Goal: Transaction & Acquisition: Purchase product/service

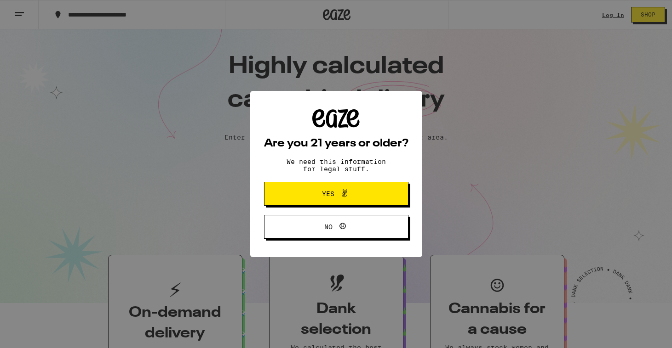
click at [367, 202] on button "Yes" at bounding box center [336, 194] width 144 height 24
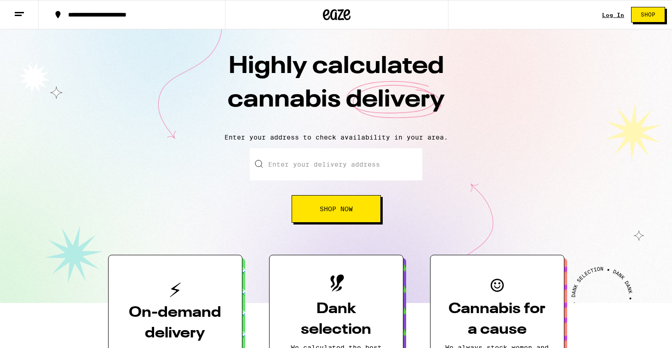
click at [613, 13] on link "Log In" at bounding box center [613, 15] width 22 height 6
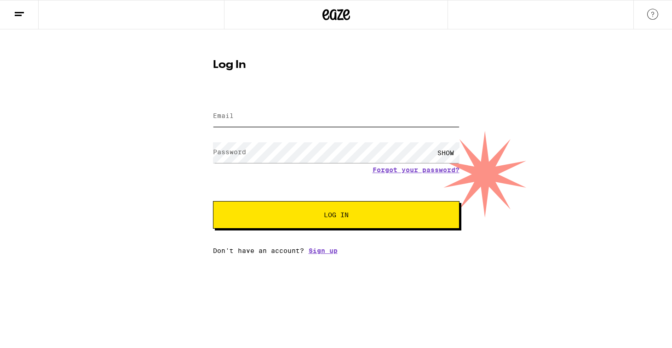
type input "[EMAIL_ADDRESS][DOMAIN_NAME]"
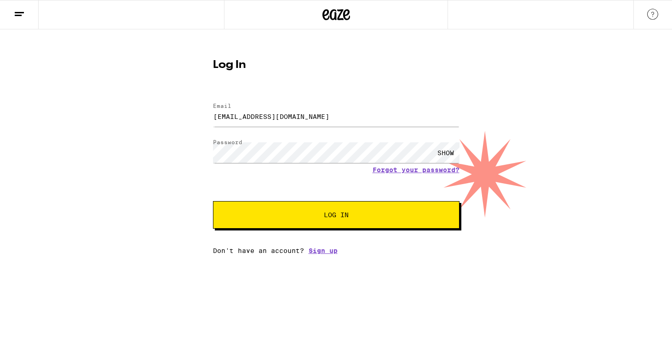
click at [356, 222] on button "Log In" at bounding box center [336, 215] width 246 height 28
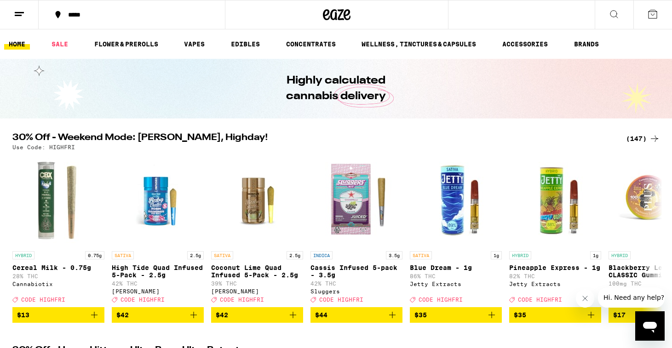
click at [113, 13] on div "*****" at bounding box center [137, 14] width 148 height 6
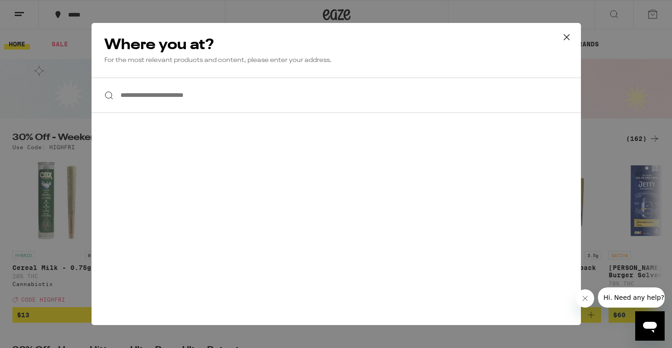
click at [168, 95] on input "**********" at bounding box center [335, 95] width 489 height 35
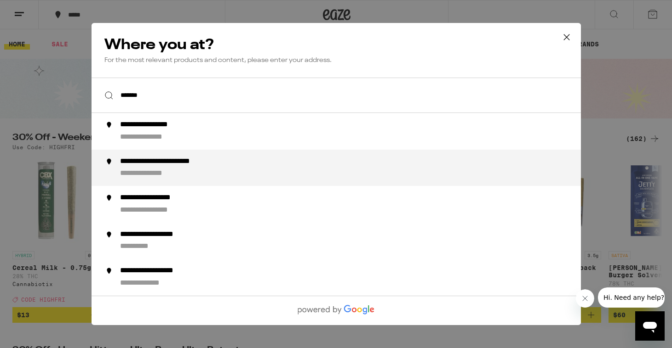
click at [162, 176] on div "**********" at bounding box center [155, 174] width 71 height 10
type input "**********"
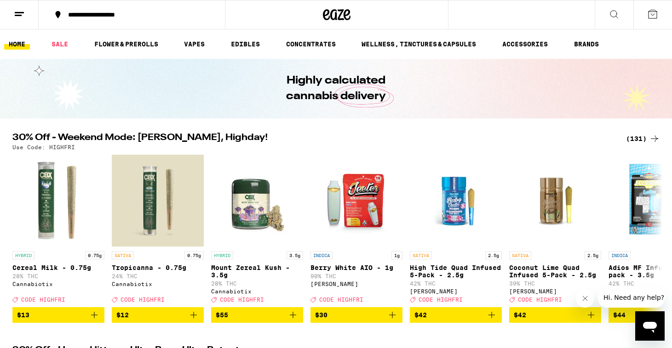
click at [633, 138] on div "(131)" at bounding box center [643, 138] width 34 height 11
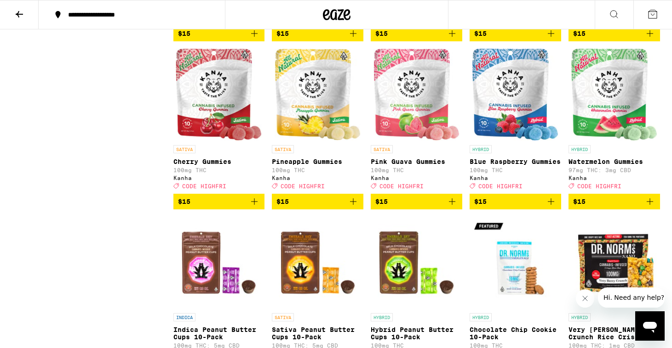
scroll to position [1850, 0]
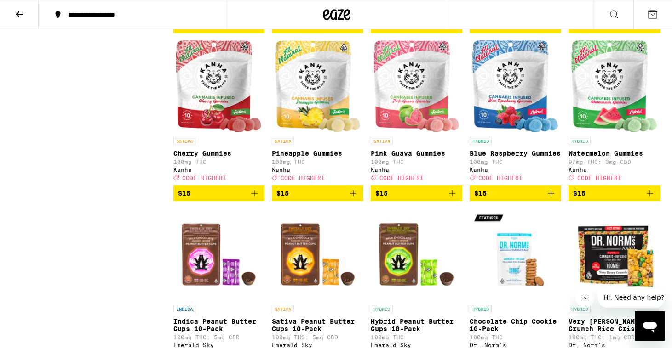
click at [452, 197] on icon "Add to bag" at bounding box center [452, 193] width 6 height 6
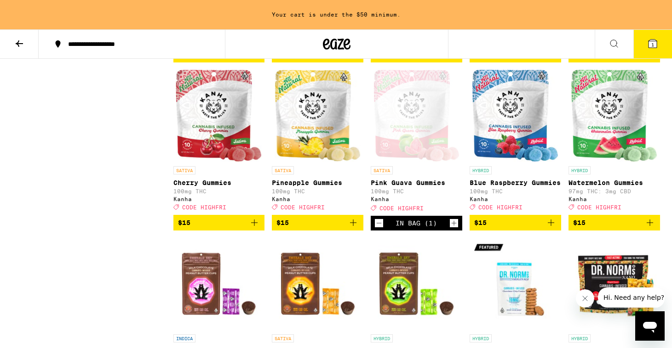
click at [452, 211] on div "SATIVA Pink Guava Gummies 100mg THC Kanha Deal Created with Sketch. CODE HIGHFRI" at bounding box center [415, 188] width 91 height 45
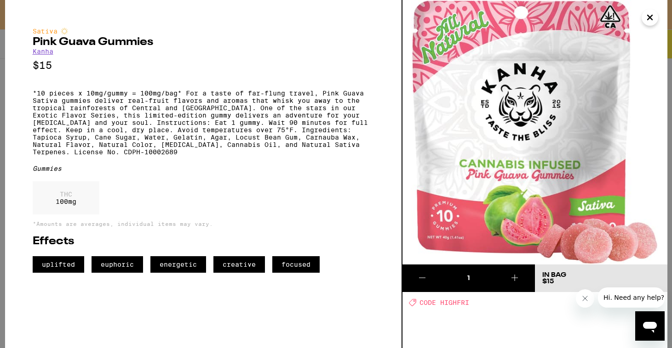
click at [519, 278] on icon at bounding box center [514, 278] width 11 height 11
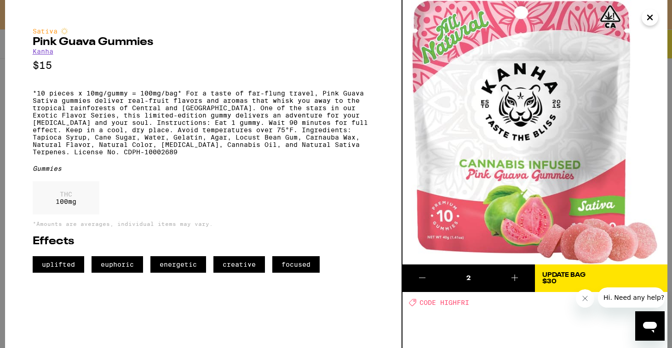
click at [519, 278] on icon at bounding box center [514, 278] width 11 height 11
click at [643, 21] on button "Close" at bounding box center [649, 17] width 17 height 17
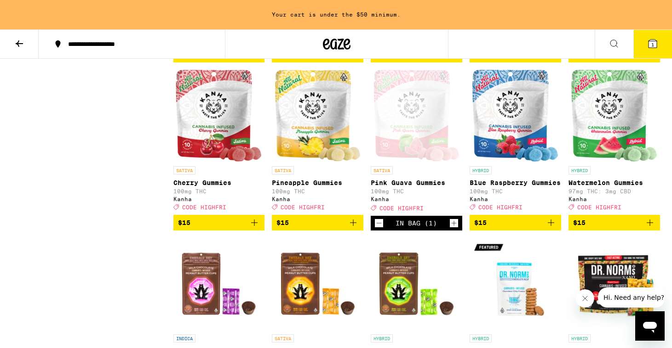
click at [654, 44] on span "1" at bounding box center [652, 45] width 3 height 6
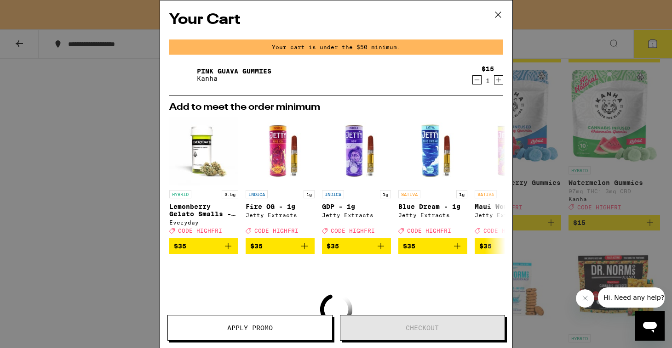
click at [245, 329] on span "Apply Promo" at bounding box center [250, 328] width 46 height 6
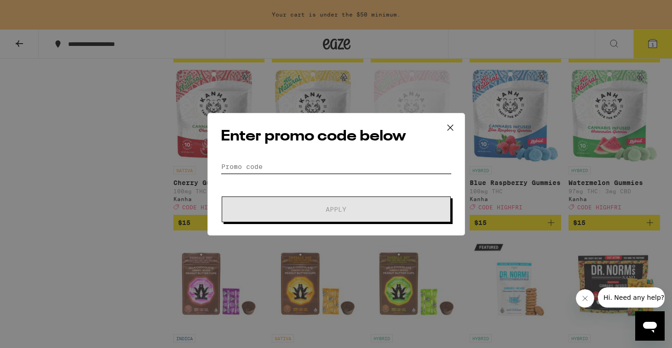
click at [270, 169] on input "Promo Code" at bounding box center [336, 167] width 231 height 14
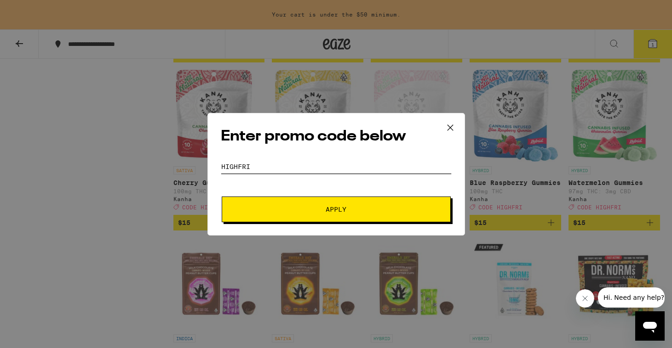
type input "highfri"
click at [306, 217] on button "Apply" at bounding box center [336, 210] width 229 height 26
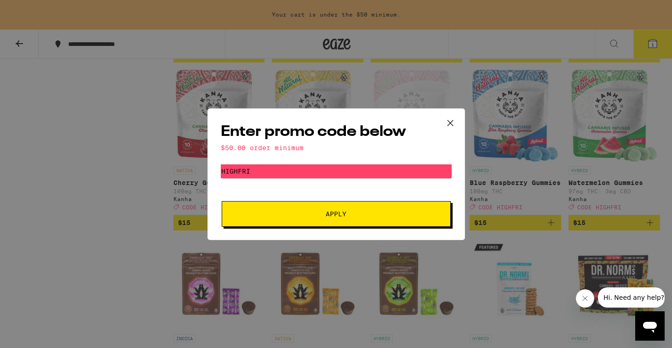
click at [447, 120] on icon at bounding box center [450, 123] width 14 height 14
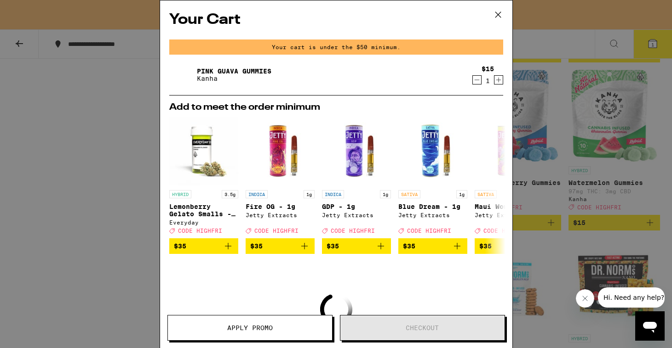
click at [498, 80] on icon "Increment" at bounding box center [498, 79] width 8 height 11
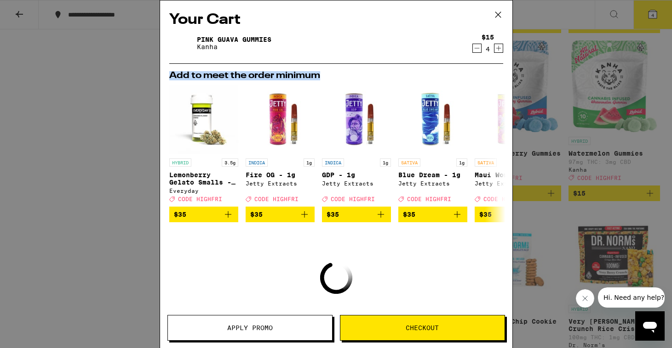
click at [498, 80] on div "Add to meet the order minimum HYBRID 3.5g Lemonberry Gelato Smalls - 3.5g Every…" at bounding box center [336, 146] width 348 height 151
click at [497, 50] on icon "Increment" at bounding box center [498, 48] width 8 height 11
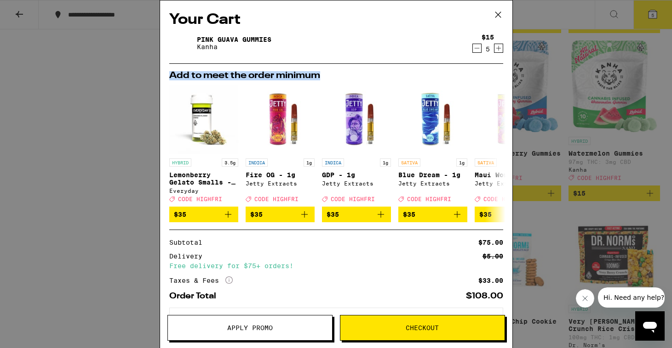
click at [297, 330] on span "Apply Promo" at bounding box center [250, 328] width 164 height 6
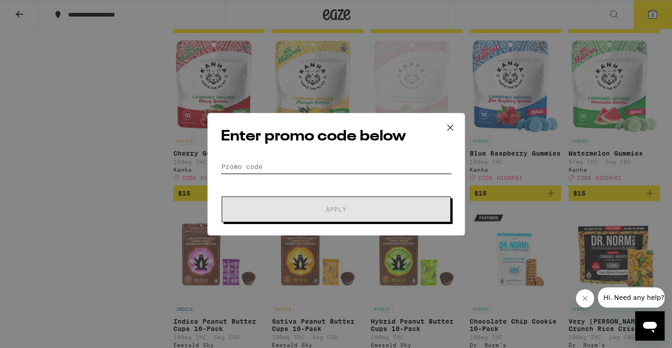
click at [301, 162] on input "Promo Code" at bounding box center [336, 167] width 231 height 14
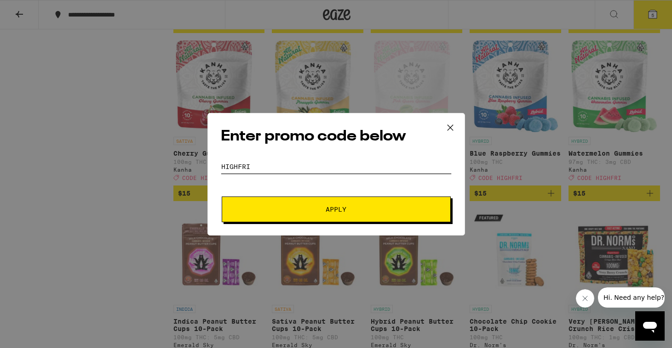
type input "highfri"
click at [319, 209] on span "Apply" at bounding box center [335, 209] width 165 height 6
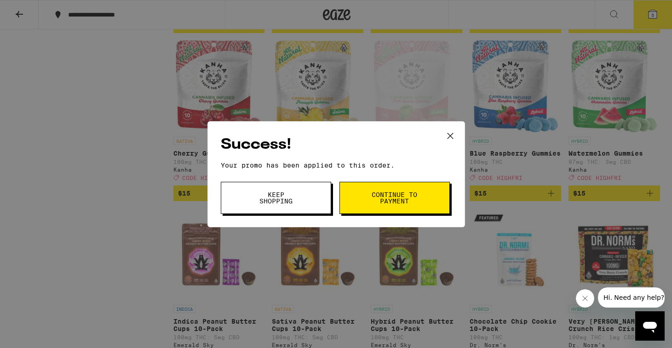
click at [387, 197] on span "Continue to payment" at bounding box center [394, 198] width 47 height 13
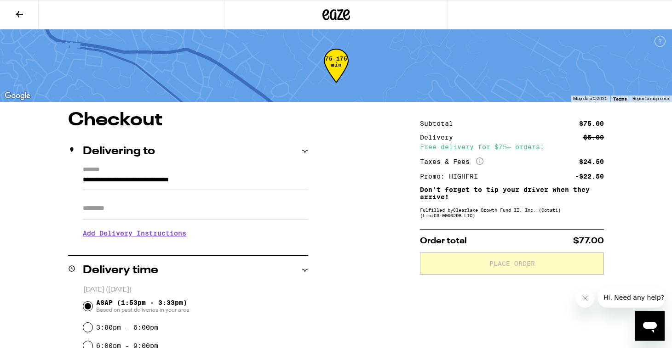
click at [18, 12] on icon at bounding box center [19, 14] width 11 height 11
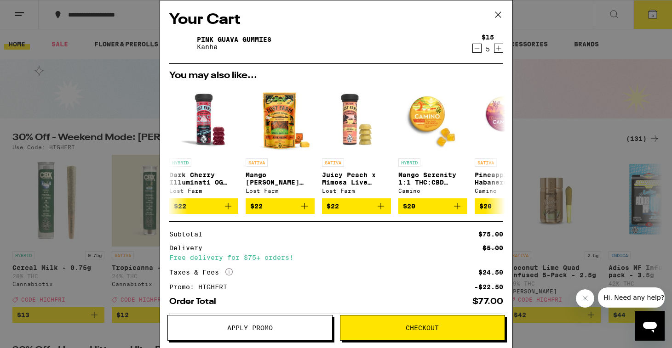
click at [495, 12] on icon at bounding box center [498, 15] width 6 height 6
